Goal: Task Accomplishment & Management: Use online tool/utility

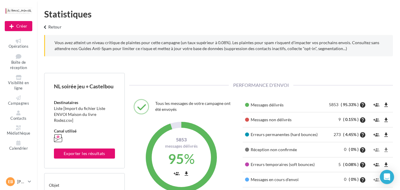
scroll to position [85, 136]
click at [23, 104] on span "Campagnes" at bounding box center [18, 103] width 21 height 5
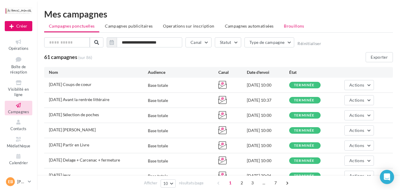
click at [295, 26] on span "Brouillons" at bounding box center [294, 25] width 20 height 5
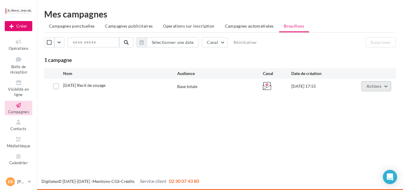
click at [373, 87] on span "Actions" at bounding box center [374, 86] width 15 height 5
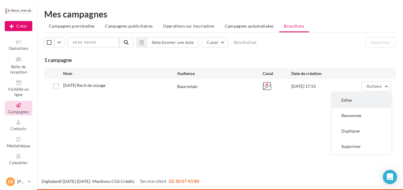
click at [354, 99] on button "Editer" at bounding box center [361, 100] width 59 height 15
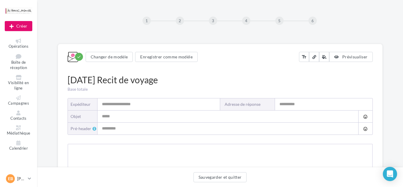
type input "**********"
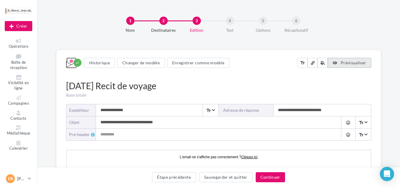
click at [345, 66] on button "Prévisualiser" at bounding box center [349, 63] width 43 height 10
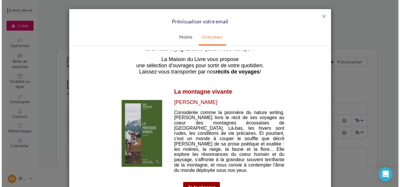
scroll to position [127, 0]
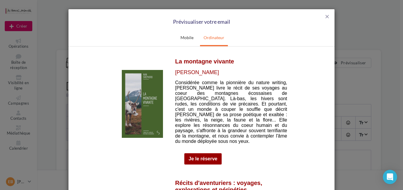
click at [143, 108] on img at bounding box center [142, 104] width 41 height 68
click at [325, 18] on span "close" at bounding box center [327, 17] width 6 height 6
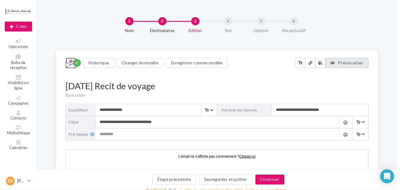
scroll to position [0, 0]
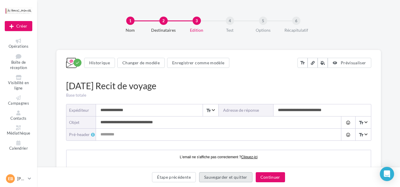
click at [218, 179] on button "Sauvegarder et quitter" at bounding box center [225, 177] width 53 height 10
